Goal: Task Accomplishment & Management: Complete application form

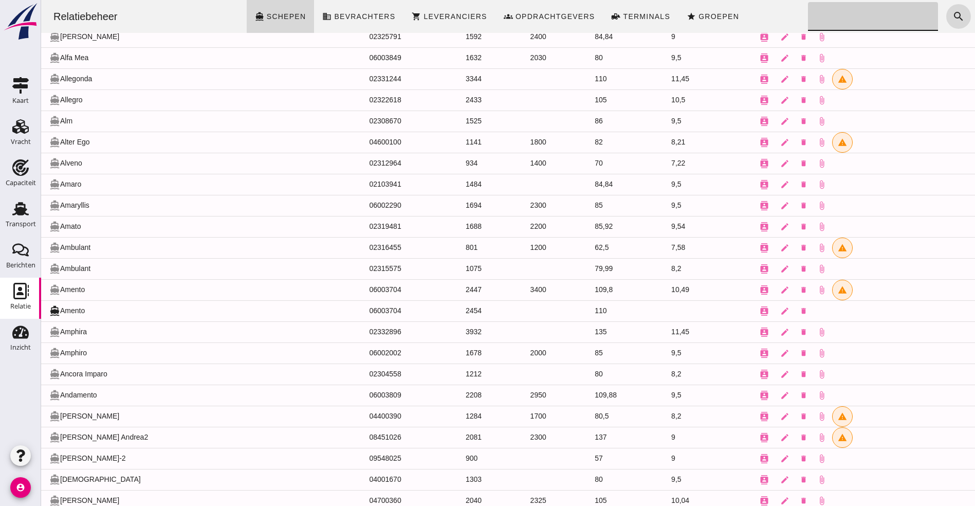
scroll to position [386, 0]
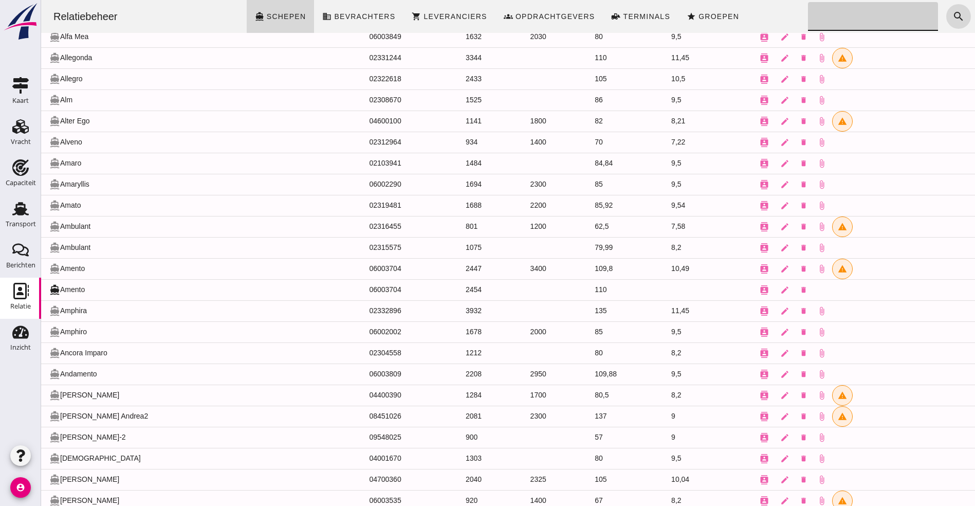
click at [813, 15] on input "Zoeken..." at bounding box center [870, 16] width 124 height 29
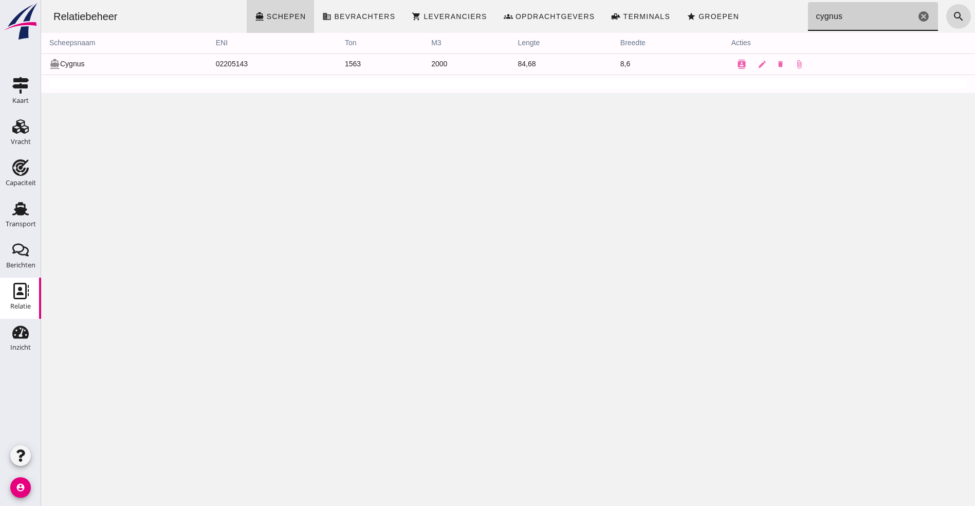
type input "cygnus"
click at [918, 14] on icon "cancel" at bounding box center [924, 16] width 12 height 12
click at [27, 211] on icon "Transport" at bounding box center [20, 209] width 16 height 16
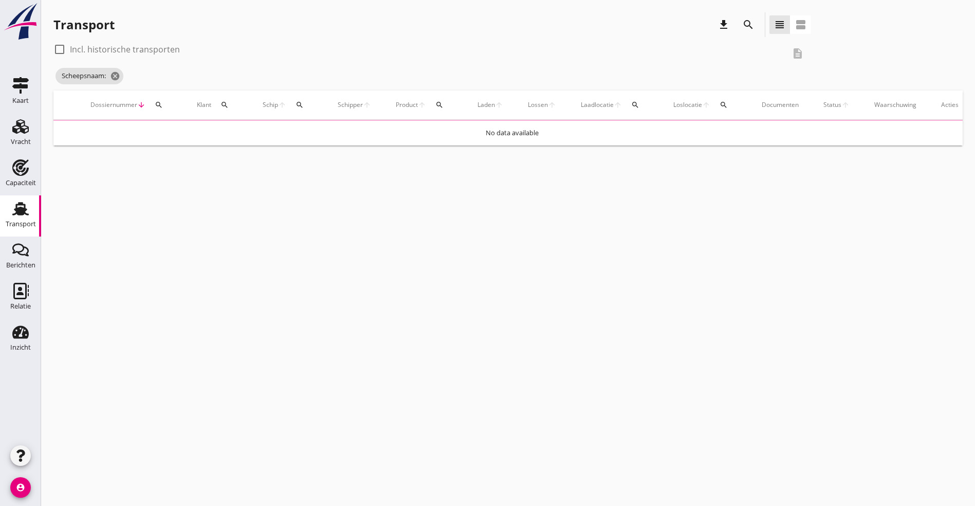
click at [13, 211] on icon "Transport" at bounding box center [20, 209] width 16 height 16
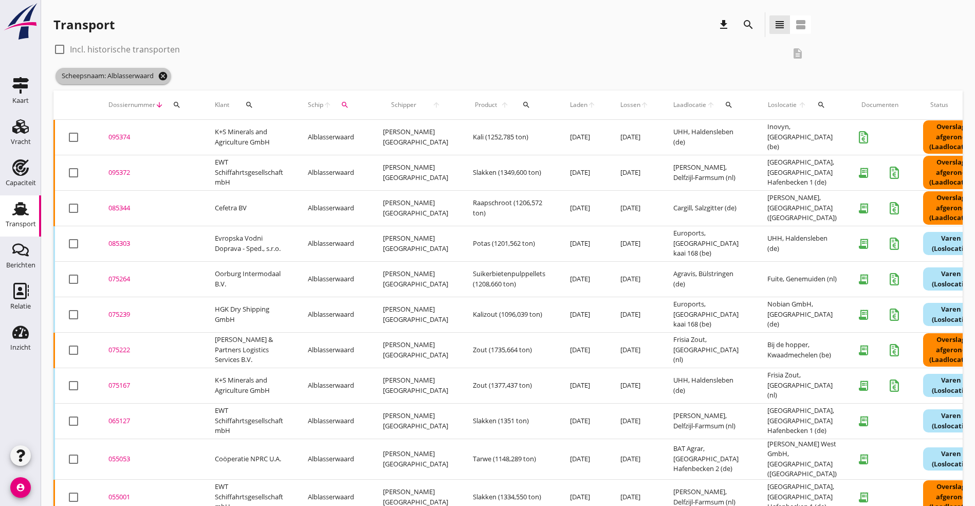
click at [168, 77] on icon "cancel" at bounding box center [163, 76] width 10 height 10
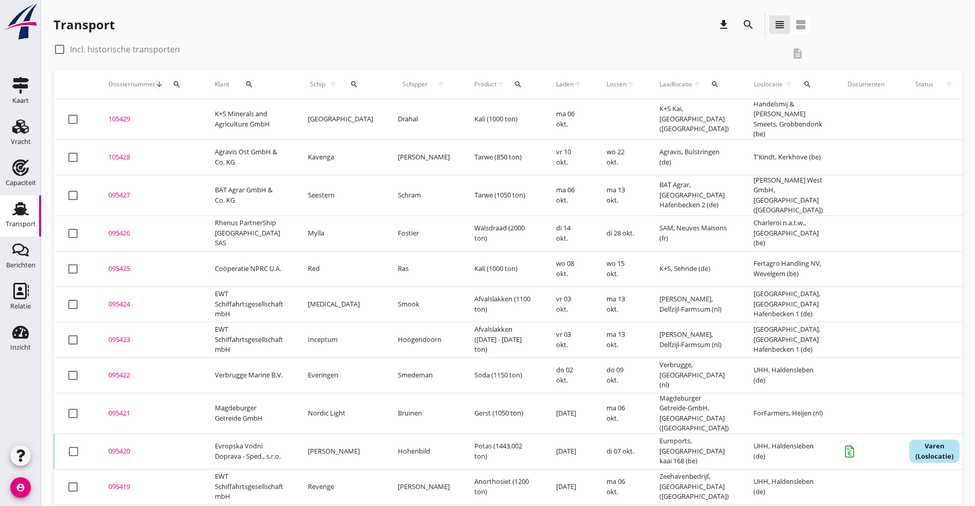
click at [350, 84] on icon "search" at bounding box center [354, 84] width 8 height 8
click at [370, 112] on input "Zoek op (scheeps)naam" at bounding box center [394, 114] width 107 height 16
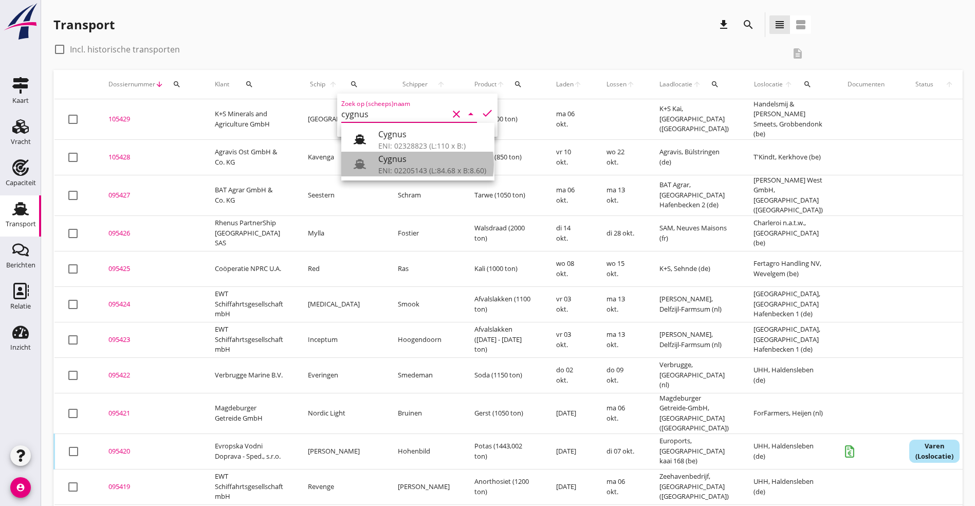
click at [445, 171] on div "ENI: 02205143 (L:84.68 x B:8.60)" at bounding box center [432, 170] width 108 height 11
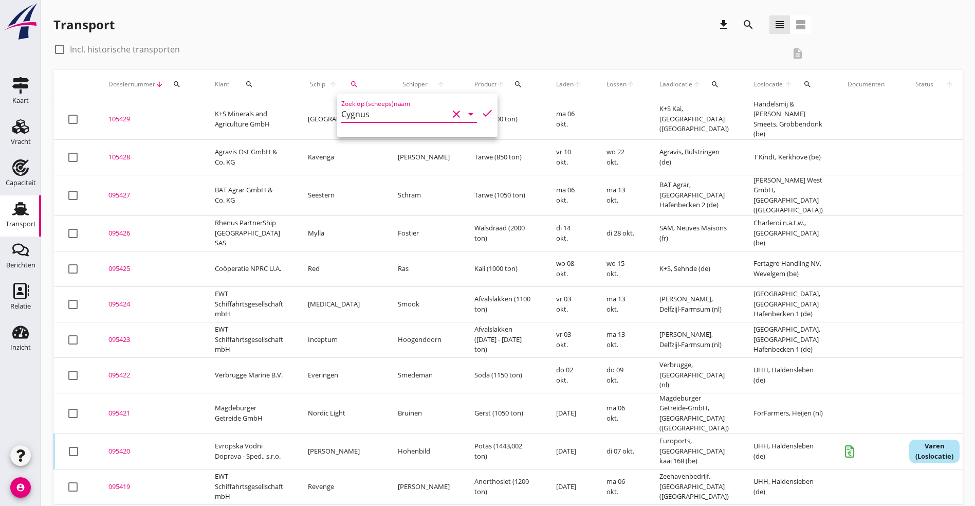
click at [482, 113] on icon "check" at bounding box center [487, 113] width 12 height 12
type input "Cygnus"
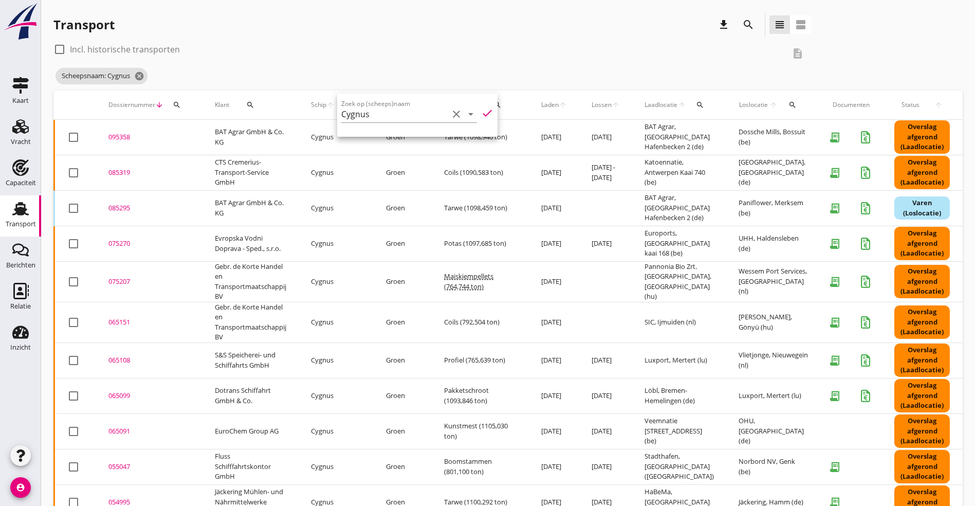
click at [513, 176] on td "Coils (1090,583 ton)" at bounding box center [480, 172] width 97 height 35
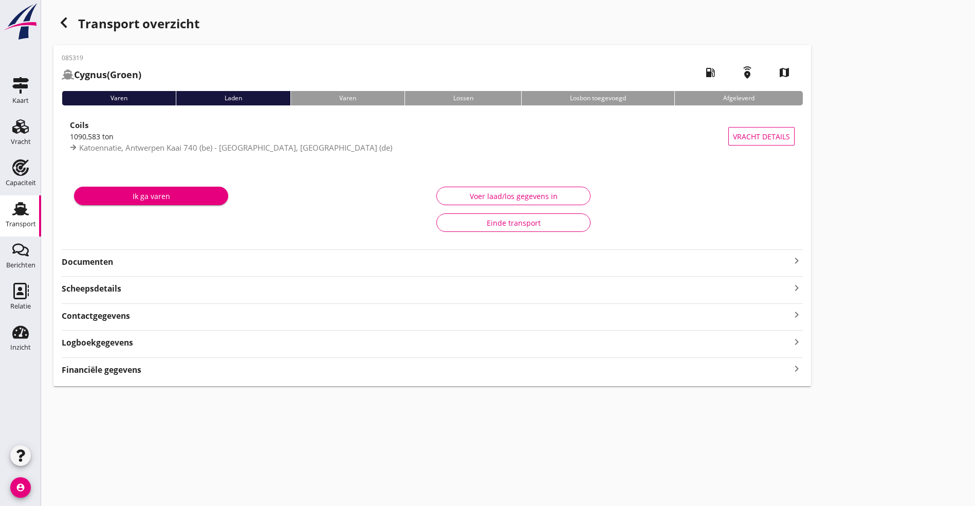
click at [68, 17] on icon "button" at bounding box center [64, 22] width 12 height 12
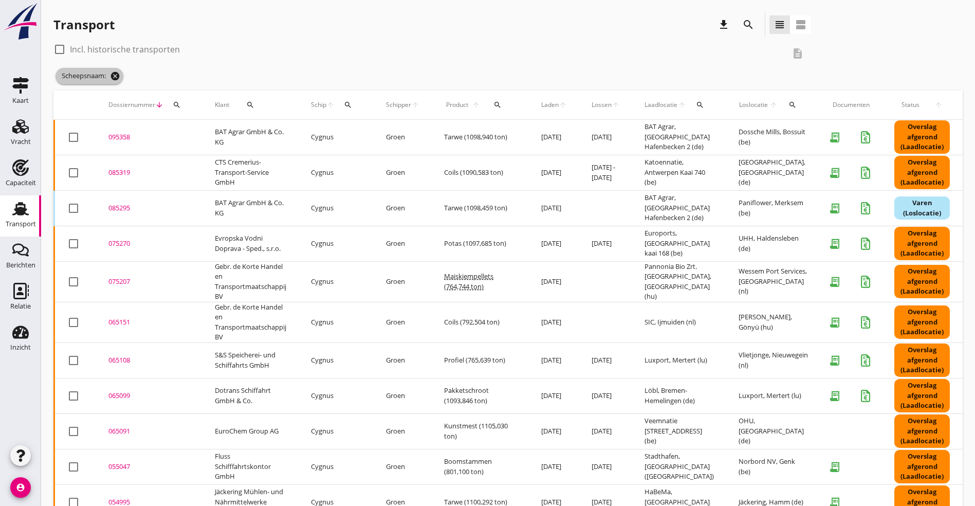
click at [117, 78] on icon "cancel" at bounding box center [115, 76] width 10 height 10
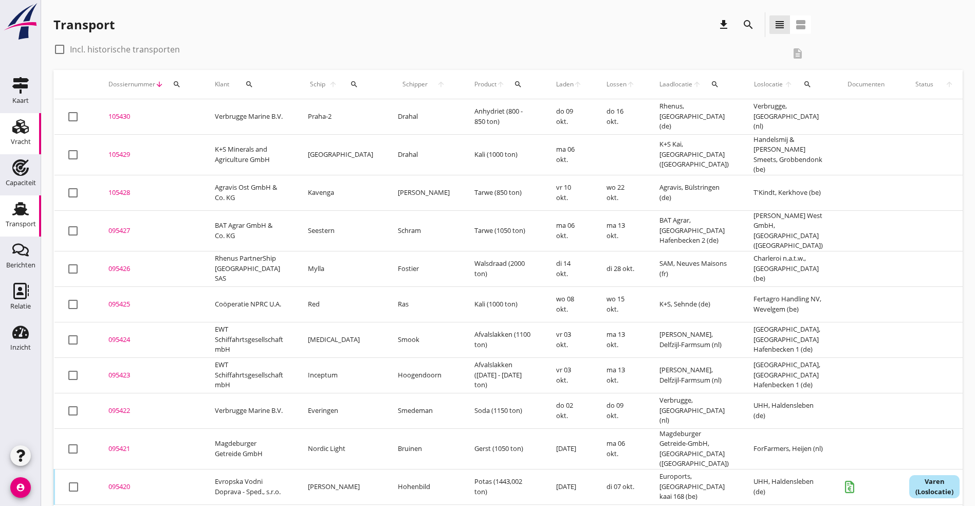
click at [23, 122] on icon "Vracht" at bounding box center [20, 126] width 16 height 16
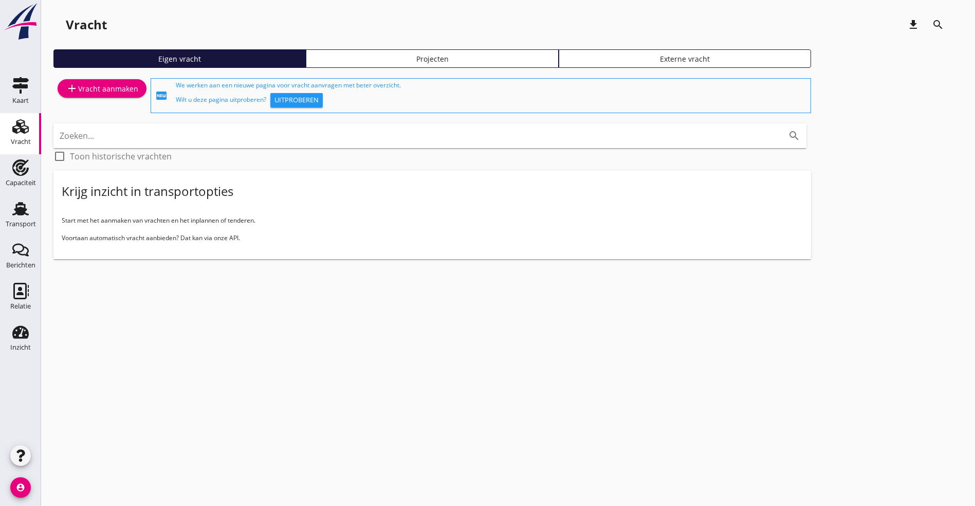
click at [349, 62] on div "Projecten" at bounding box center [432, 58] width 243 height 11
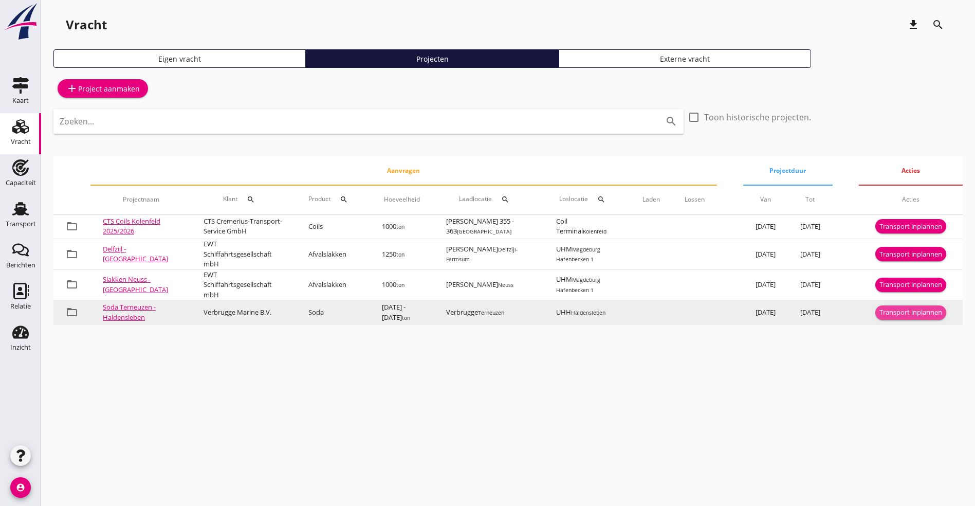
click at [911, 318] on div "Transport inplannen" at bounding box center [911, 313] width 63 height 10
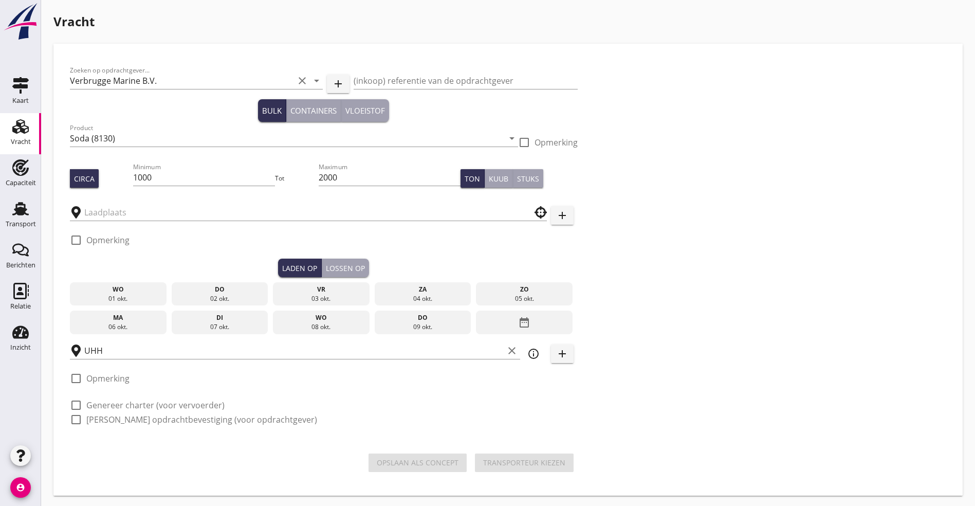
type input "Verbrugge"
checkbox input "true"
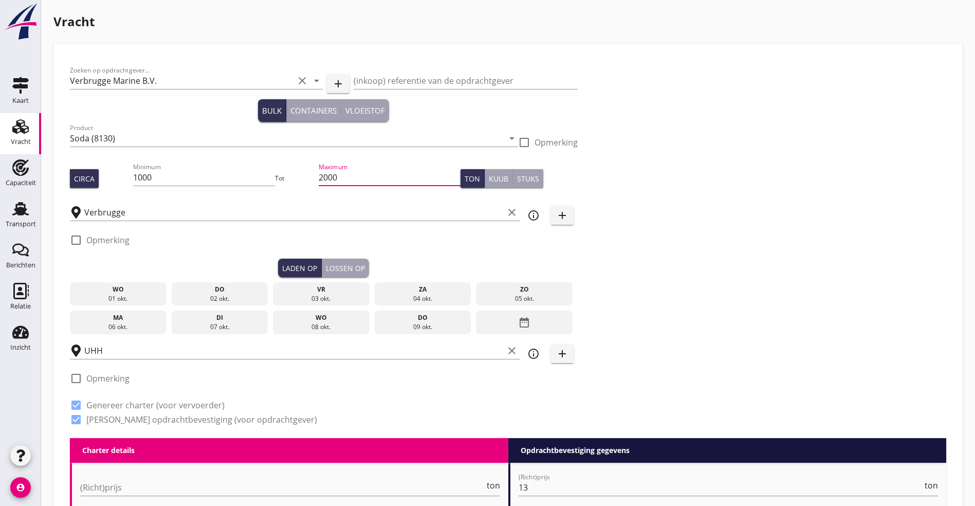
drag, startPoint x: 265, startPoint y: 175, endPoint x: 60, endPoint y: 166, distance: 205.4
type input "1080"
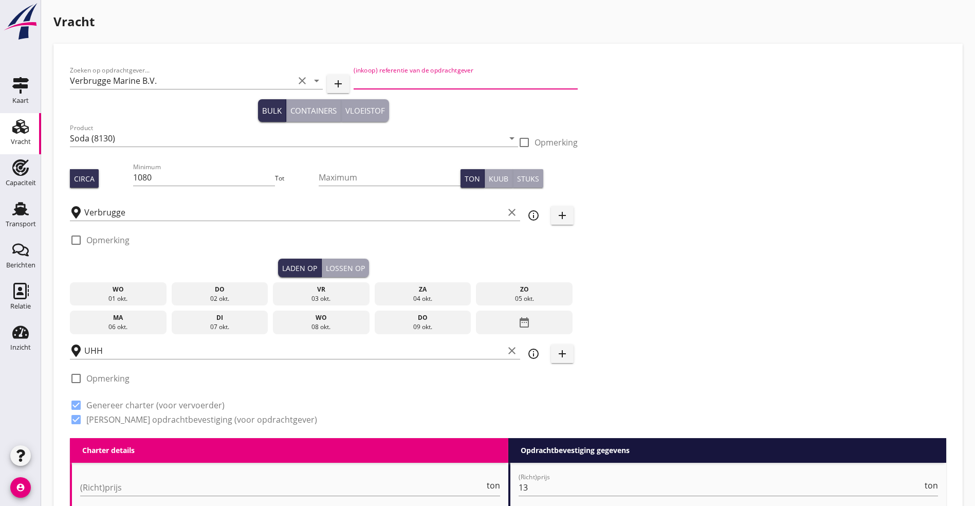
click at [354, 85] on input "(inkoop) referentie van de opdrachtgever" at bounding box center [466, 81] width 224 height 16
type input "154097582"
click at [106, 319] on div "ma" at bounding box center [119, 317] width 92 height 9
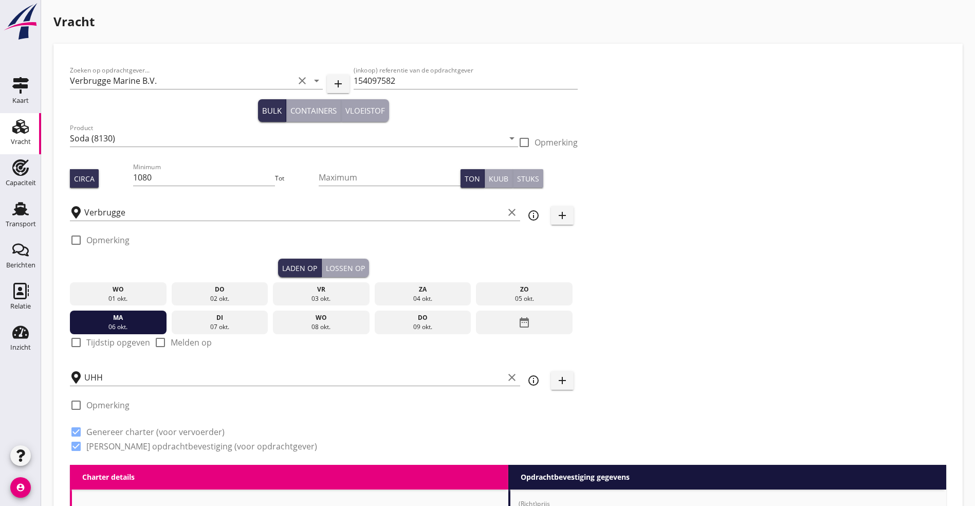
click at [96, 341] on label "Tijdstip opgeven" at bounding box center [118, 342] width 64 height 10
checkbox input "true"
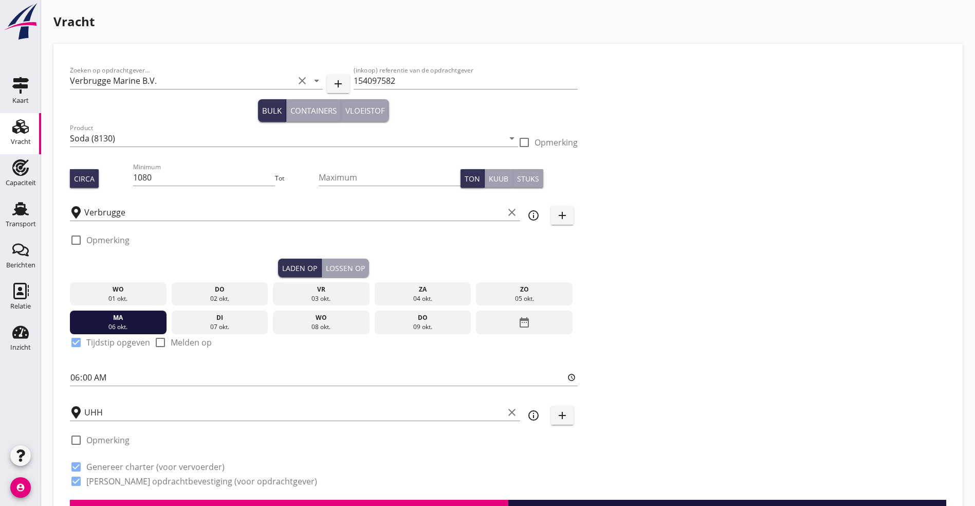
click at [322, 261] on button "Lossen op" at bounding box center [345, 268] width 47 height 19
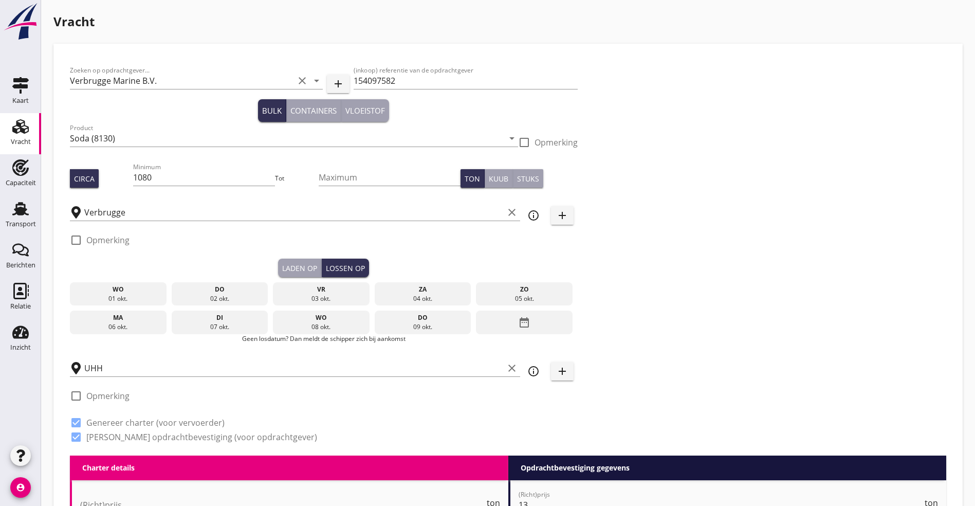
click at [476, 322] on div "date_range" at bounding box center [524, 323] width 97 height 24
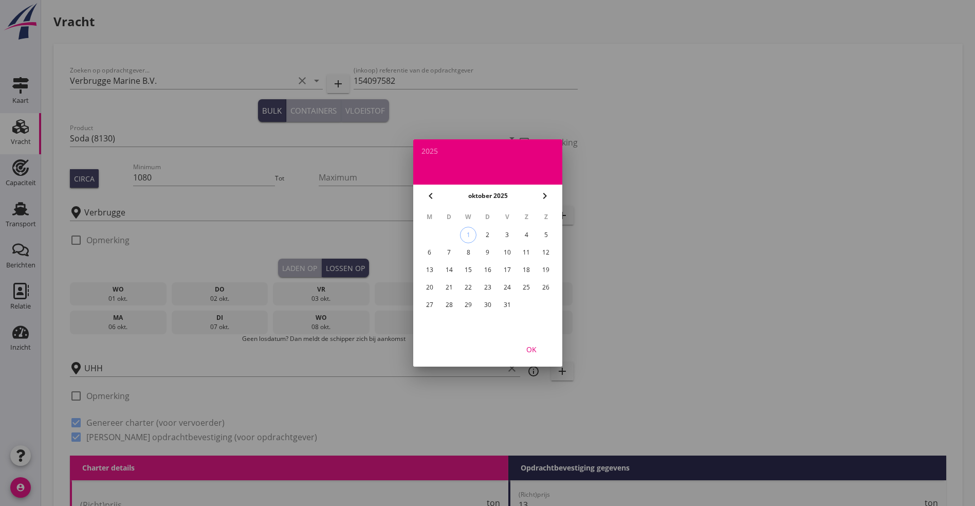
click at [492, 269] on div "16" at bounding box center [487, 270] width 16 height 16
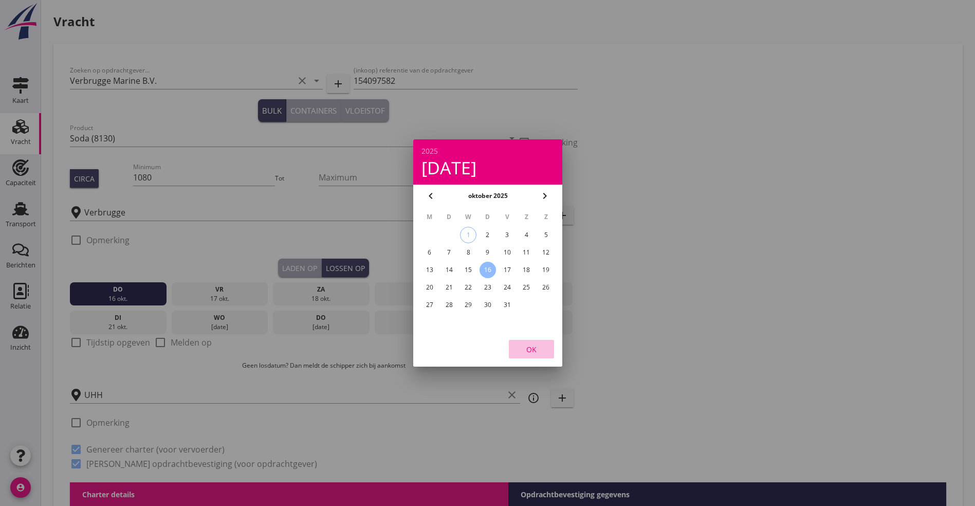
click at [541, 353] on div "OK" at bounding box center [531, 349] width 29 height 11
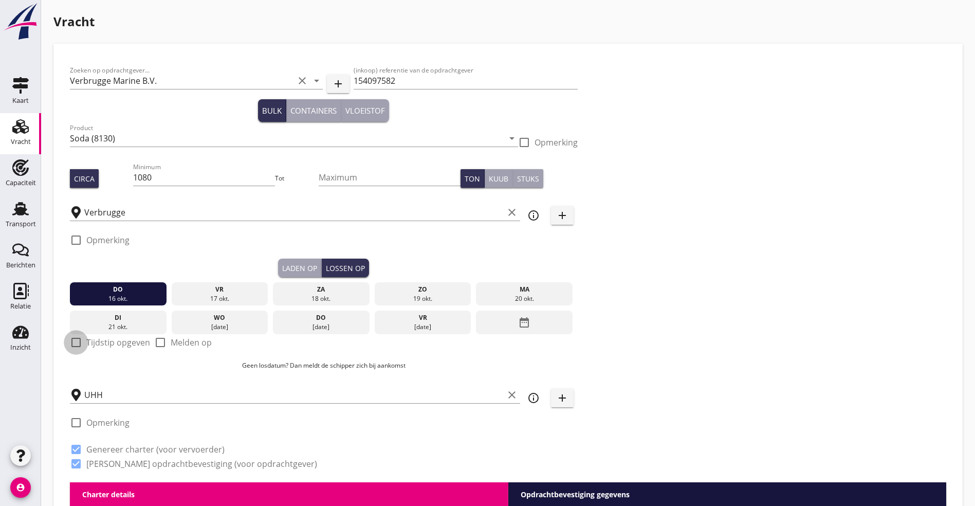
click at [81, 341] on div at bounding box center [75, 342] width 17 height 17
checkbox input "true"
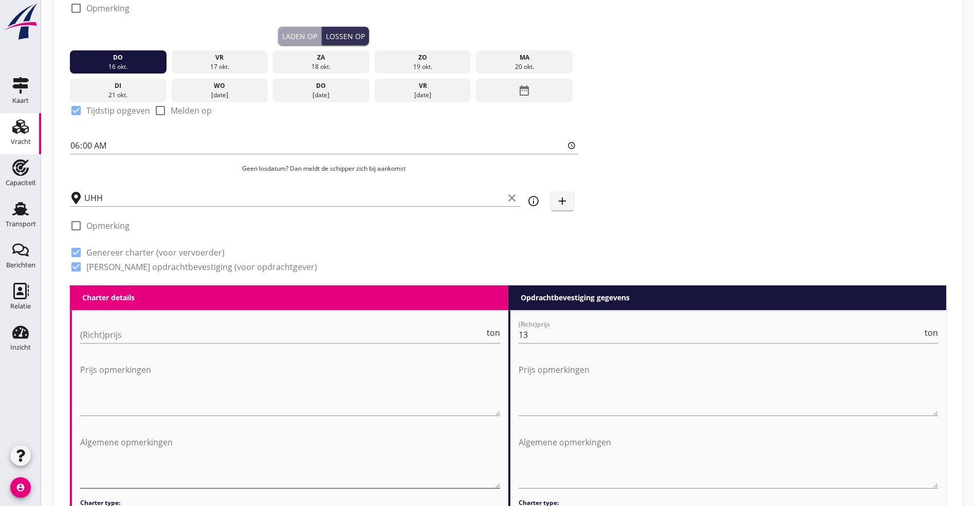
scroll to position [309, 0]
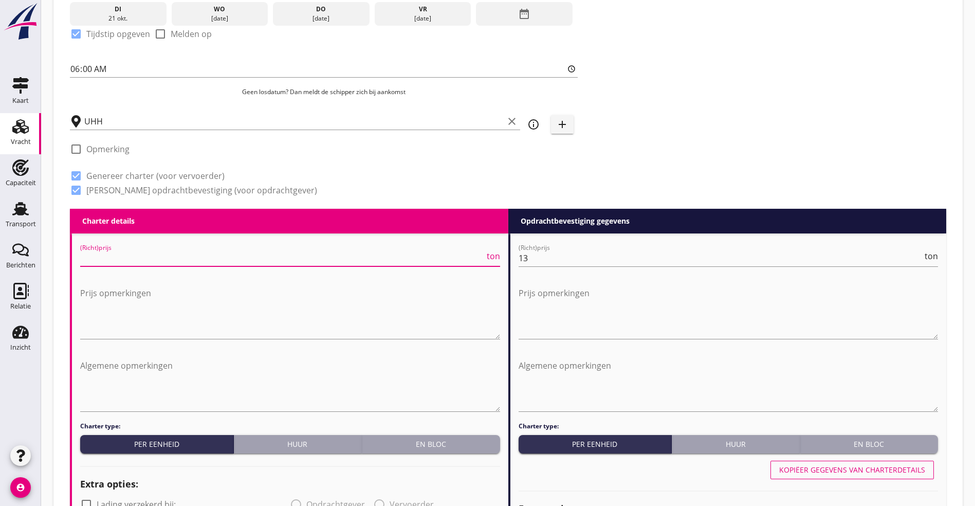
click at [163, 257] on input "(Richt)prijs" at bounding box center [282, 258] width 405 height 16
type input "14"
type input "14.00"
drag, startPoint x: 528, startPoint y: 249, endPoint x: 338, endPoint y: 251, distance: 189.8
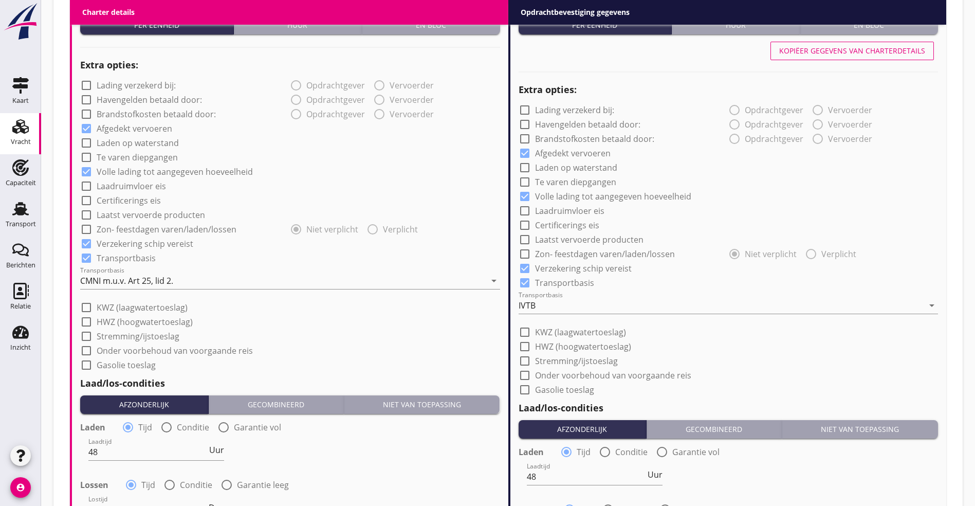
scroll to position [771, 0]
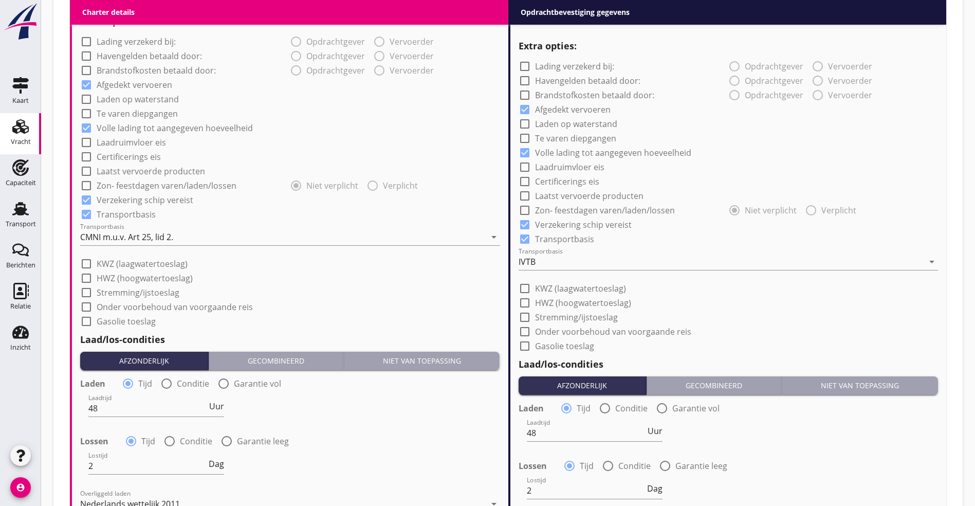
type input "15.50"
drag, startPoint x: 20, startPoint y: 454, endPoint x: -17, endPoint y: 446, distance: 38.3
click at [0, 446] on html "Na vrachtbrief datum Na ontvangst factuur en vrachtdocumenten Na factuurdatum N…" at bounding box center [487, 29] width 975 height 1601
click at [214, 461] on span "Dag" at bounding box center [216, 464] width 15 height 8
click at [214, 461] on span "Dienst" at bounding box center [211, 464] width 25 height 8
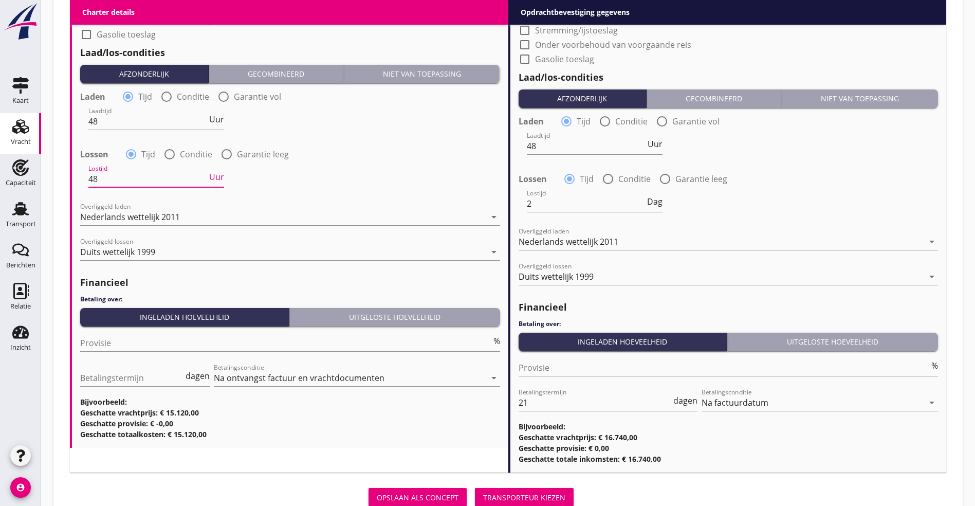
scroll to position [1080, 0]
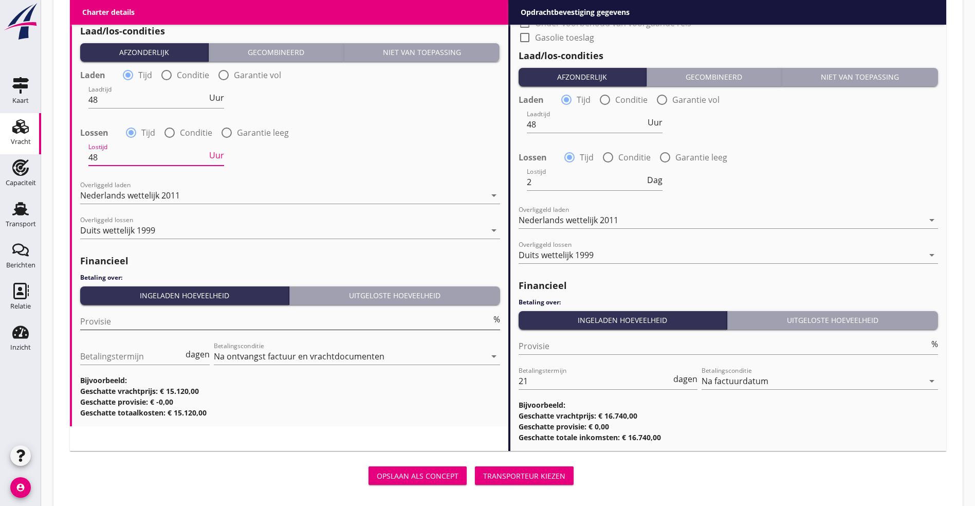
type input "48"
click at [170, 315] on input "Provisie" at bounding box center [285, 321] width 411 height 16
type input "5"
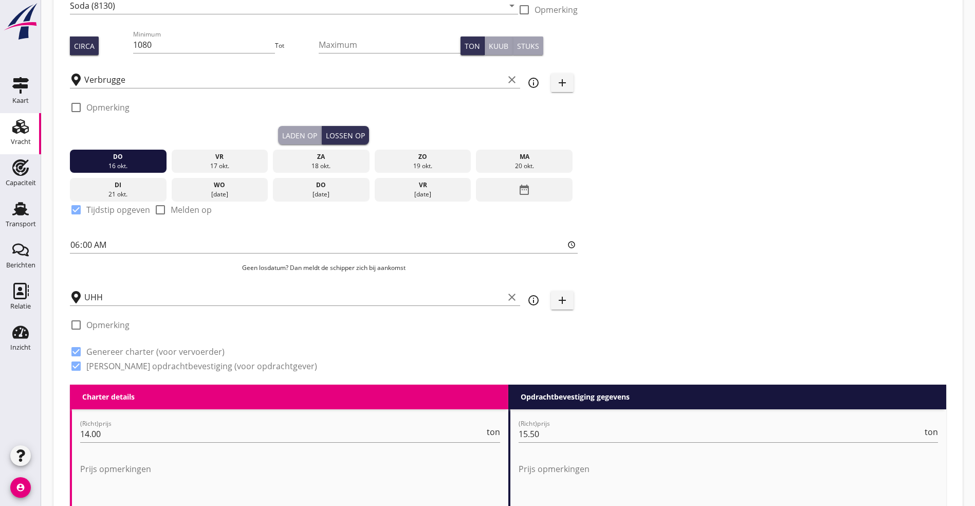
scroll to position [0, 0]
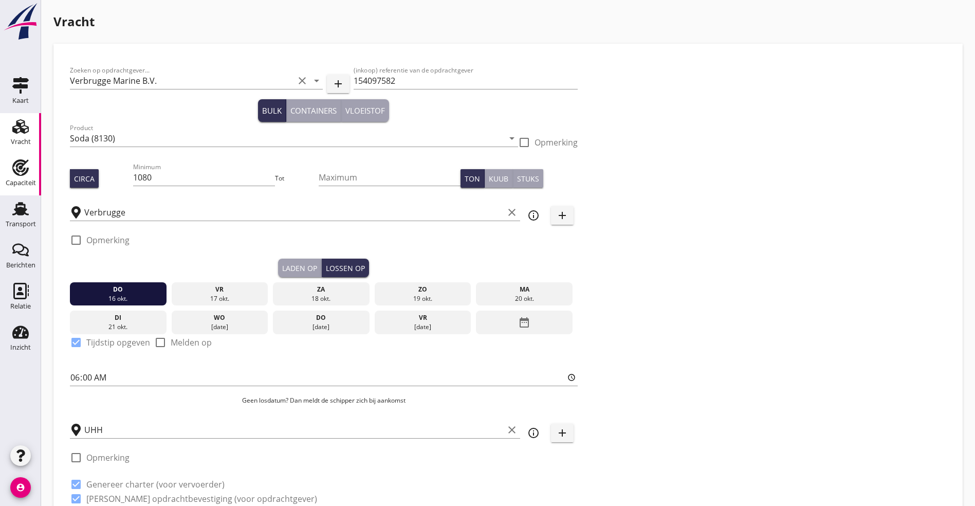
drag, startPoint x: 59, startPoint y: 170, endPoint x: 38, endPoint y: 162, distance: 22.4
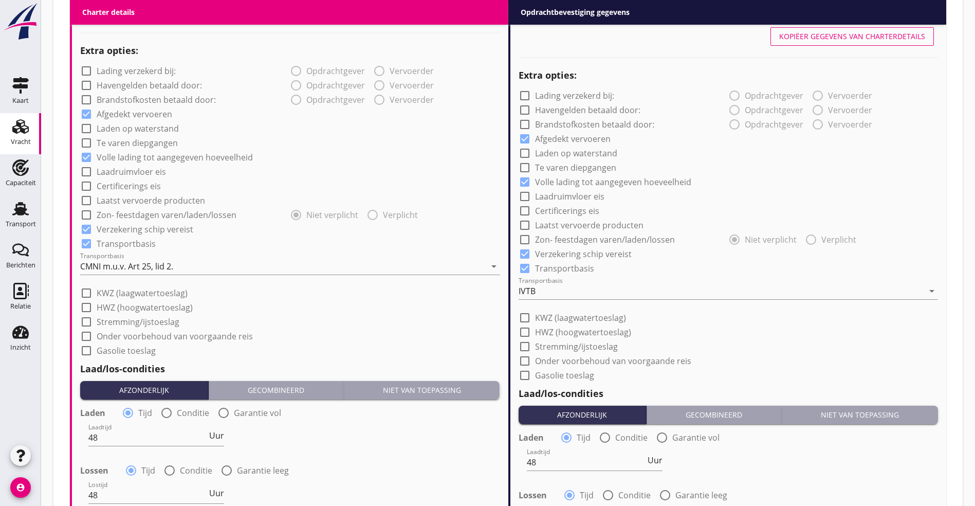
scroll to position [1003, 0]
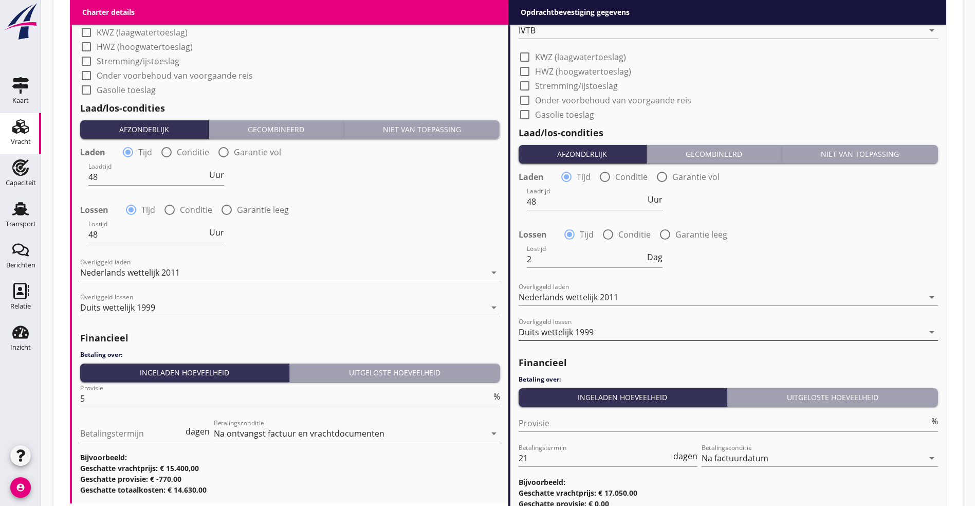
type input "1100"
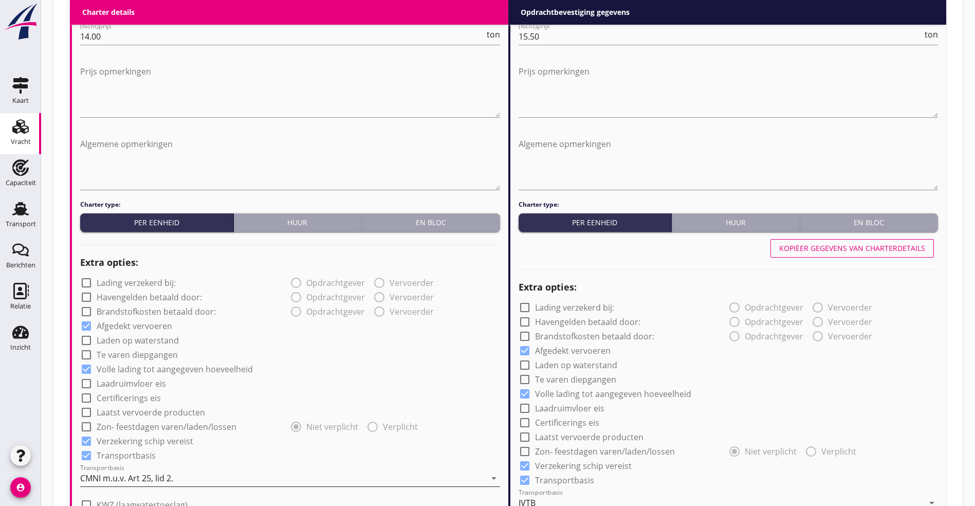
scroll to position [475, 0]
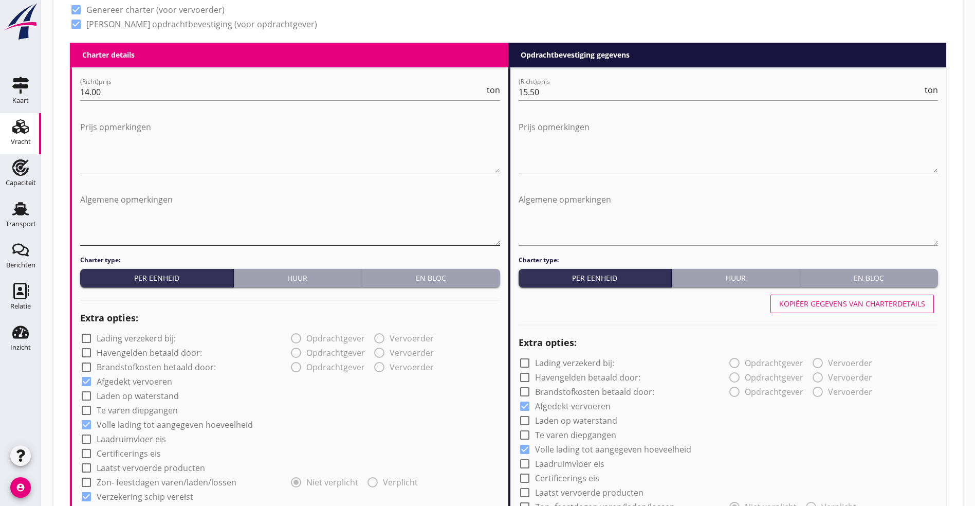
click at [102, 207] on textarea "Algemene opmerkingen" at bounding box center [290, 218] width 420 height 54
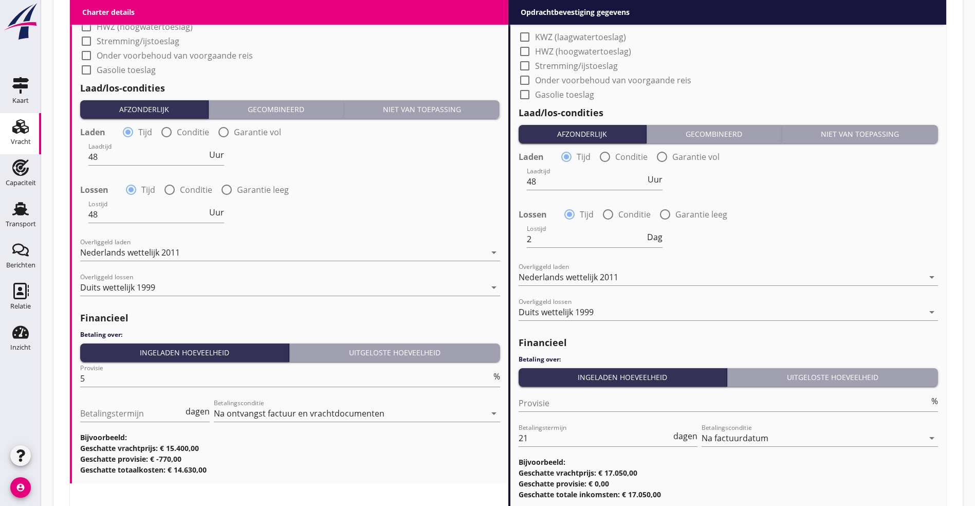
scroll to position [1092, 0]
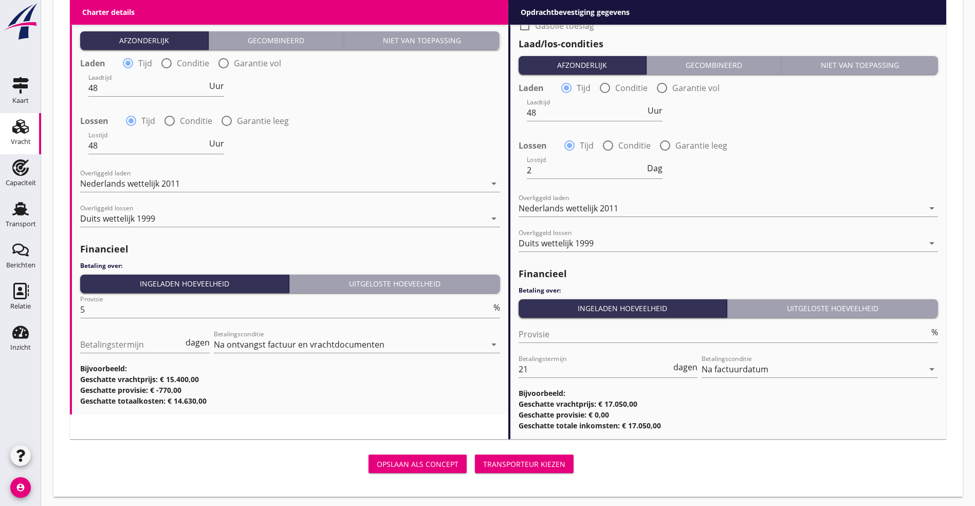
type textarea "Voorgaande volgens opgaaf: 1. Tarwe 2. Coils 3. Tarwe 4. Potash"
click at [483, 463] on div "Transporteur kiezen" at bounding box center [524, 464] width 82 height 11
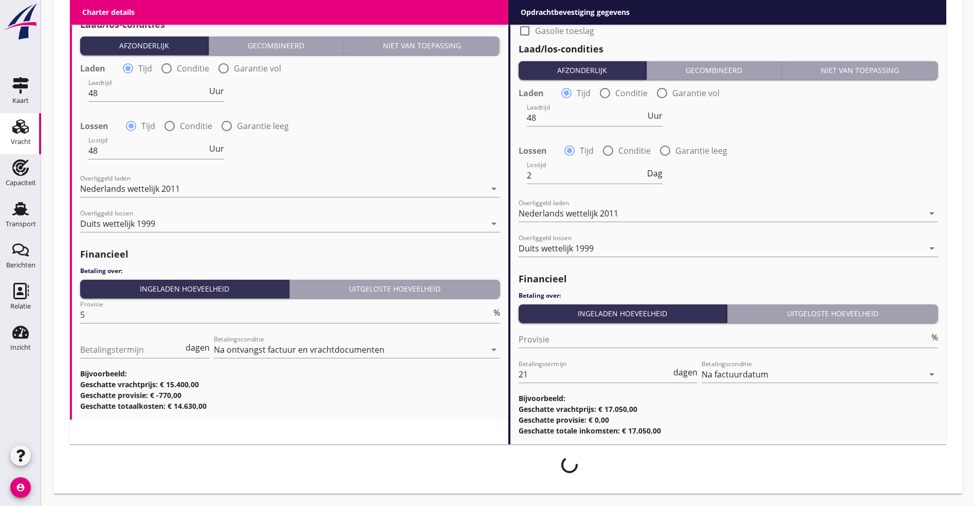
scroll to position [1083, 0]
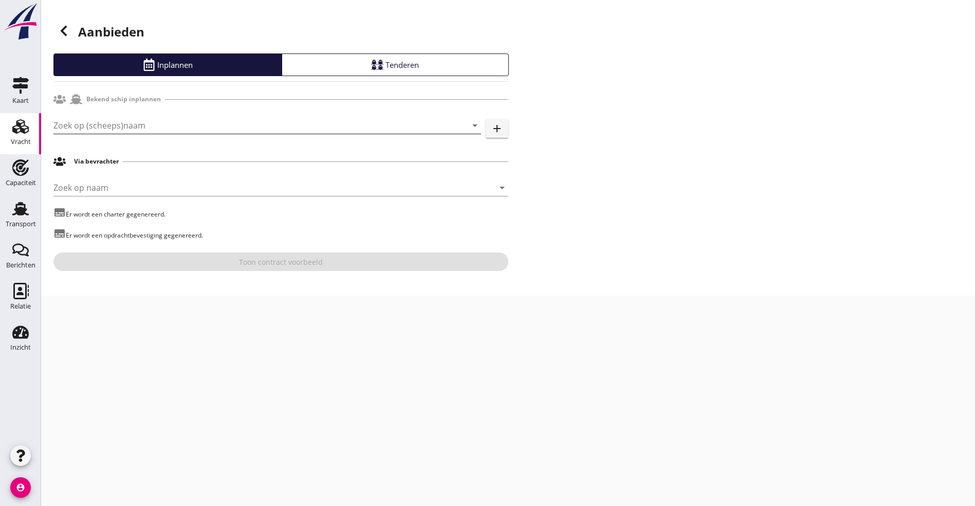
click at [146, 123] on input "Zoek op (scheeps)naam" at bounding box center [252, 125] width 399 height 16
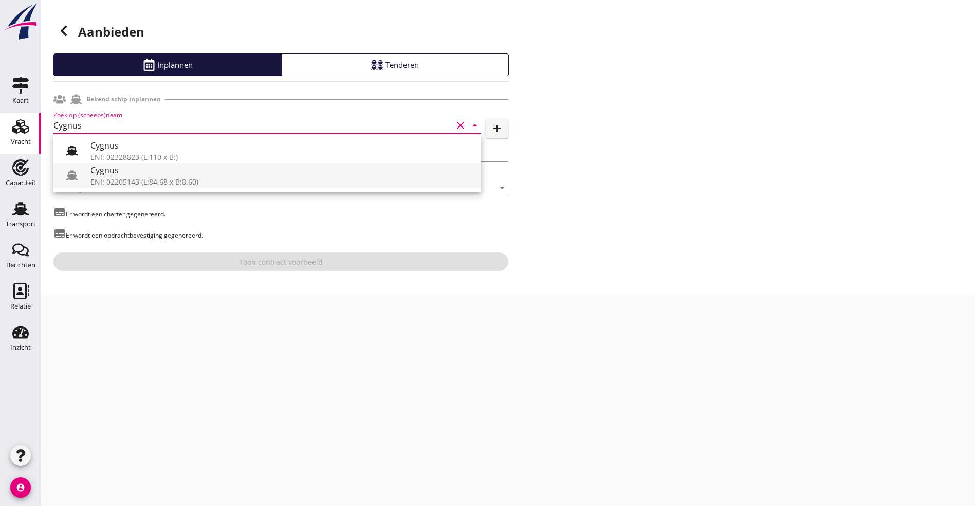
click at [161, 170] on div "Cygnus" at bounding box center [282, 170] width 383 height 12
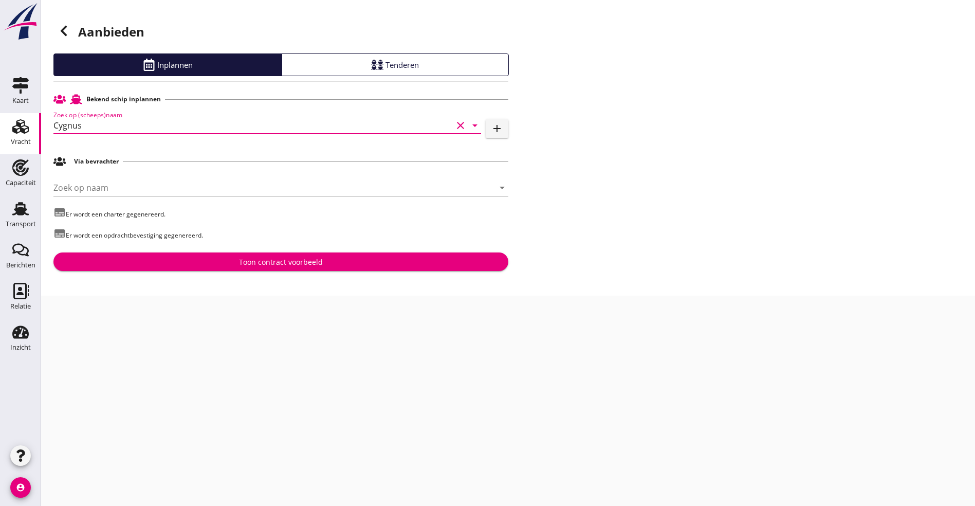
type input "Cygnus"
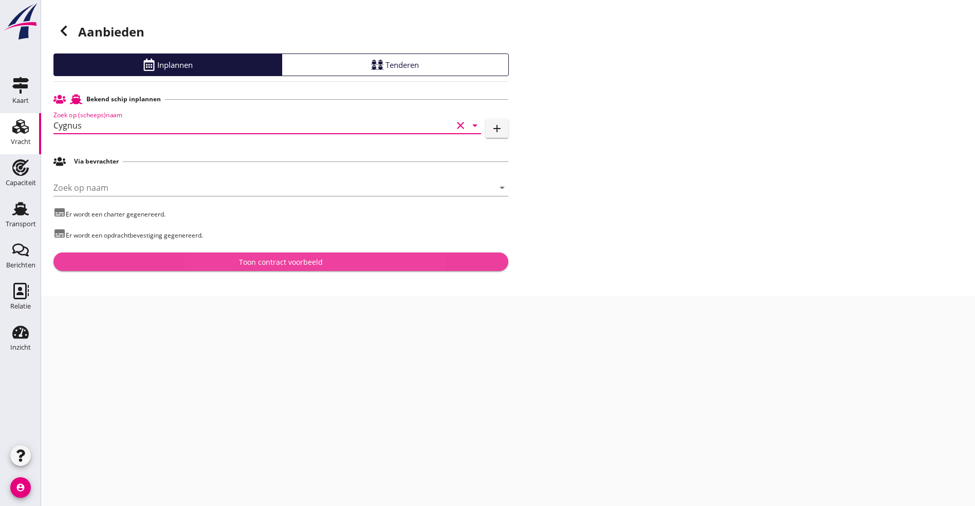
click at [258, 262] on div "Toon contract voorbeeld" at bounding box center [281, 262] width 84 height 11
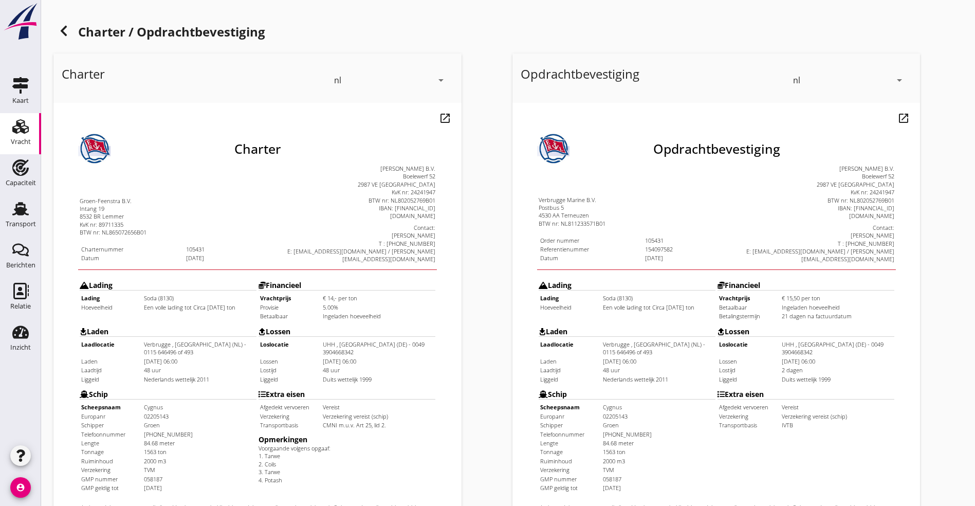
scroll to position [256, 0]
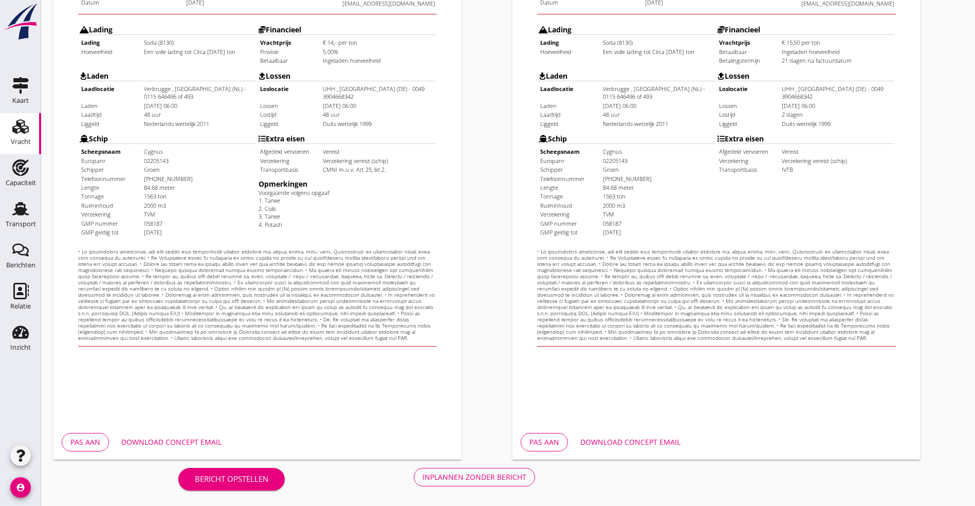
click at [191, 442] on div "Download concept email" at bounding box center [171, 442] width 100 height 11
click at [423, 477] on div "Inplannen zonder bericht" at bounding box center [475, 477] width 104 height 11
click at [256, 477] on div "Bericht opstellen Inplannen zonder bericht" at bounding box center [356, 477] width 606 height 34
